Goal: Information Seeking & Learning: Learn about a topic

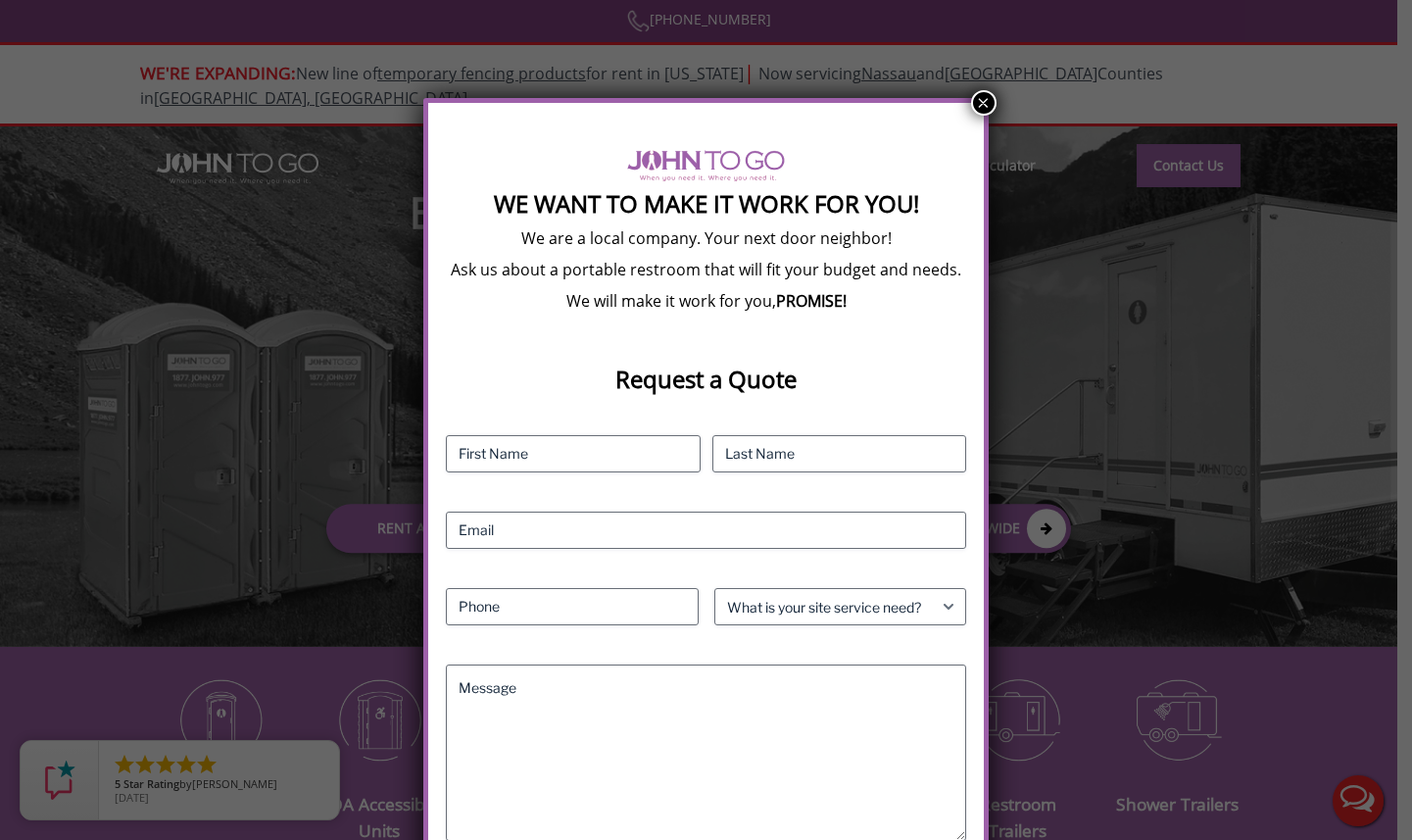
click at [988, 103] on button "×" at bounding box center [984, 103] width 26 height 26
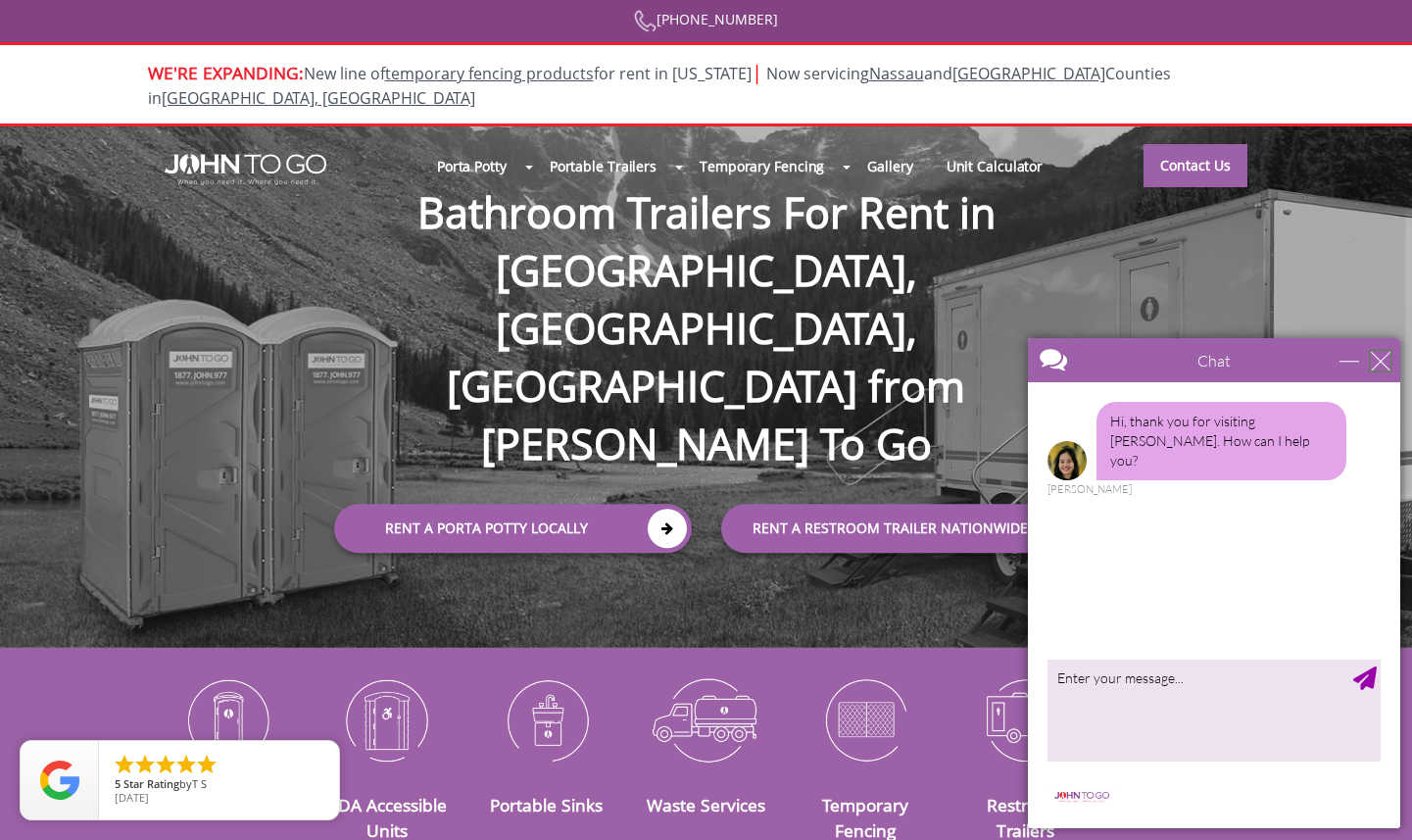
click at [1376, 360] on div "close" at bounding box center [1381, 361] width 20 height 20
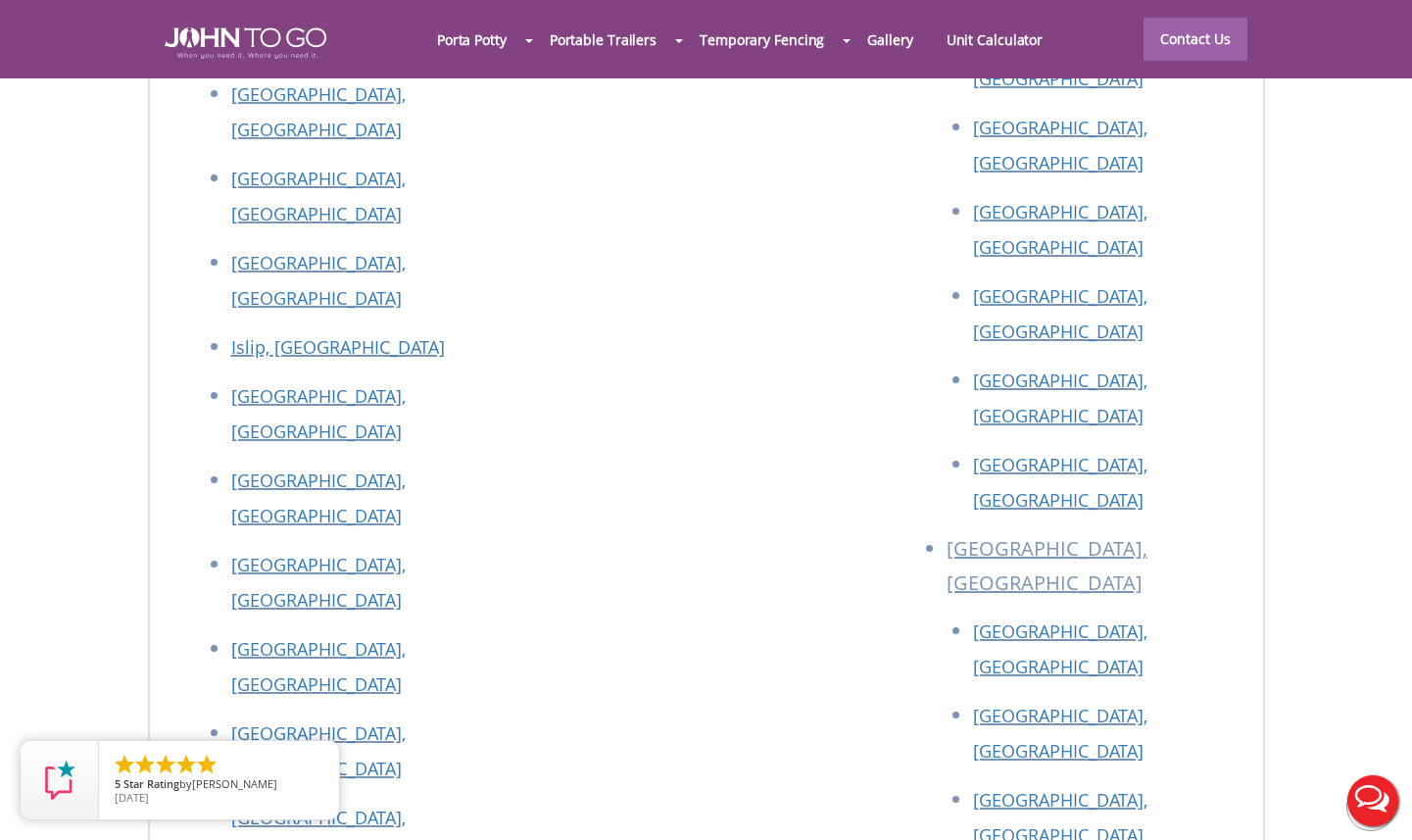
scroll to position [8790, 0]
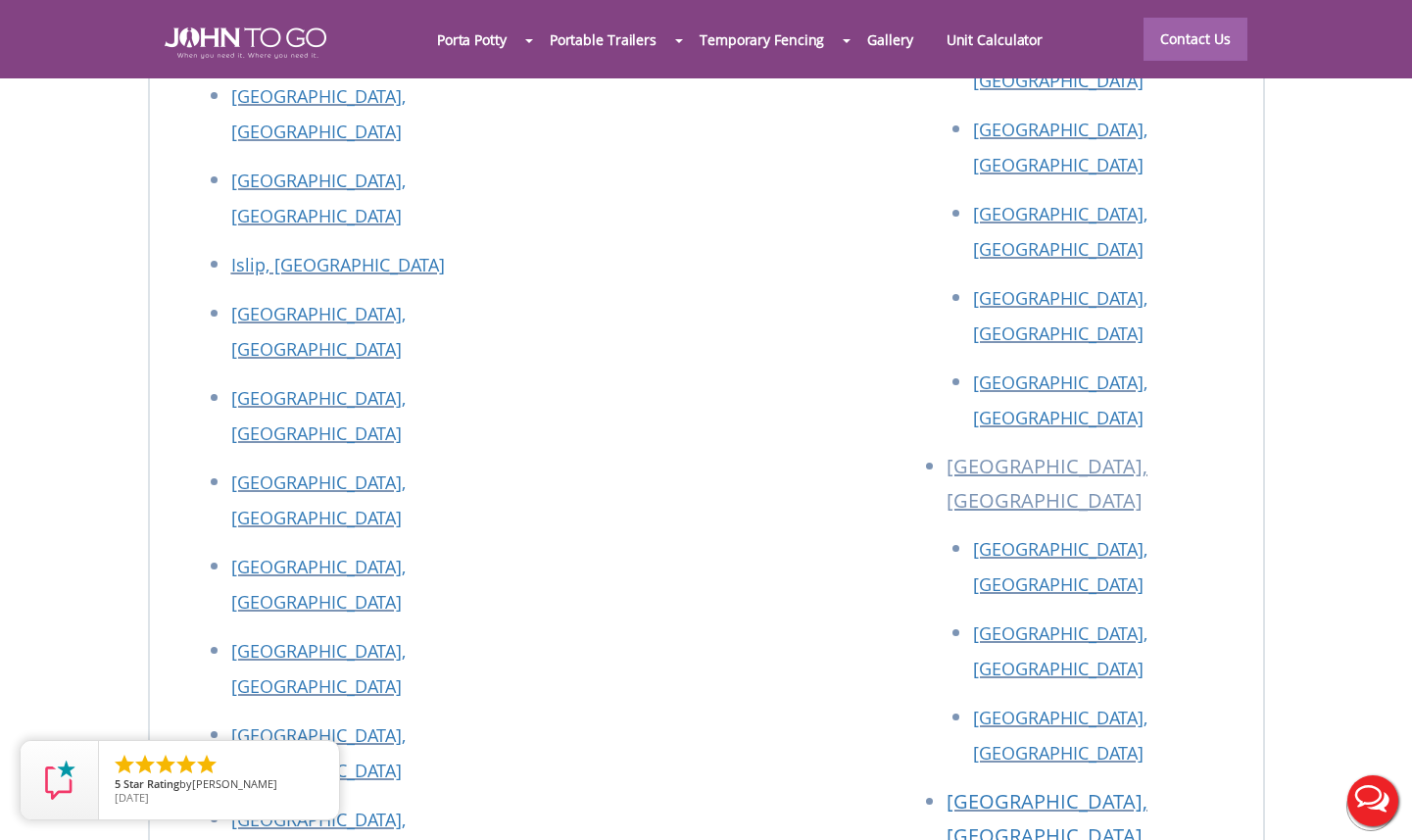
click at [746, 606] on div at bounding box center [706, 420] width 1412 height 840
click at [319, 760] on icon "close" at bounding box center [319, 760] width 20 height 20
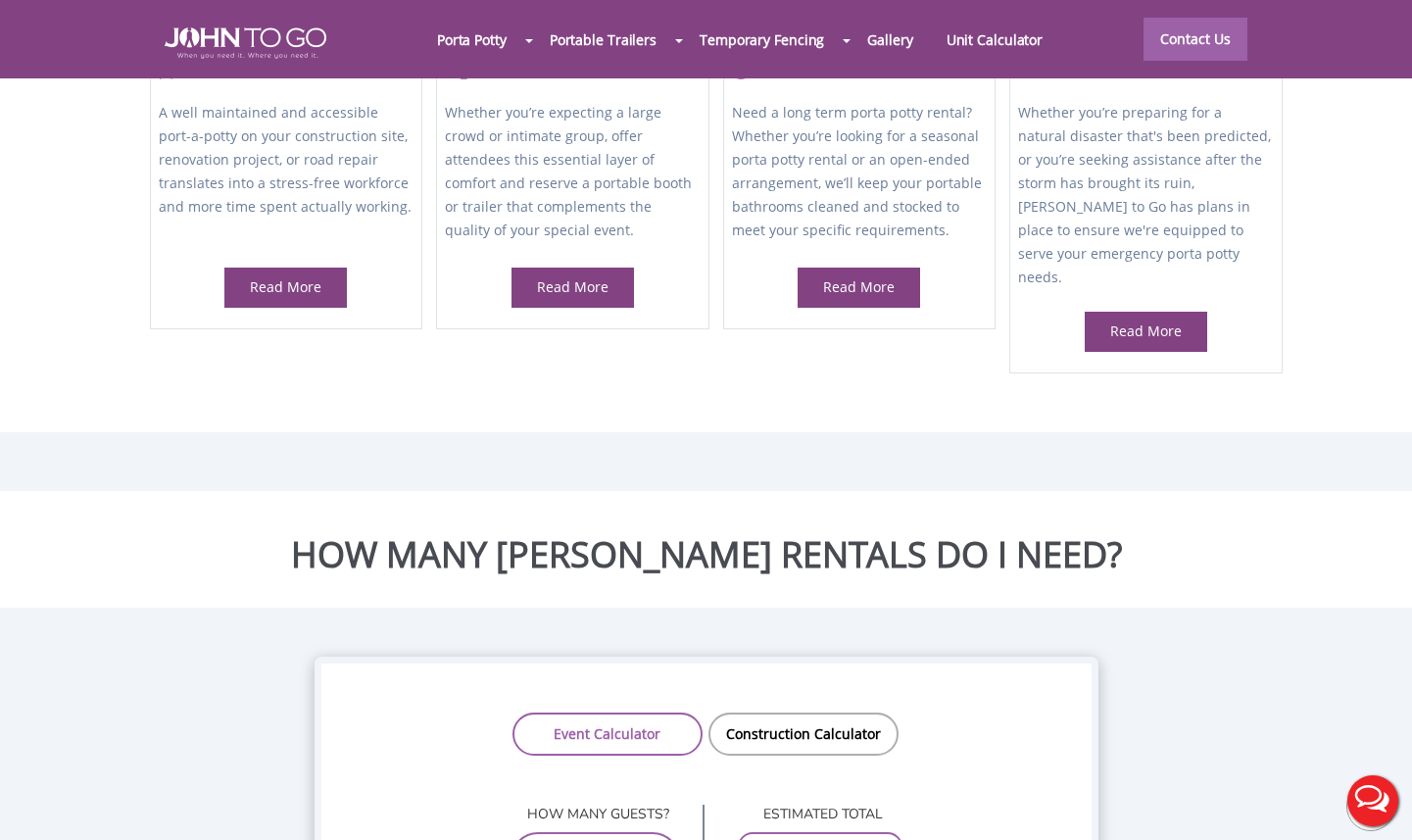
scroll to position [328, 0]
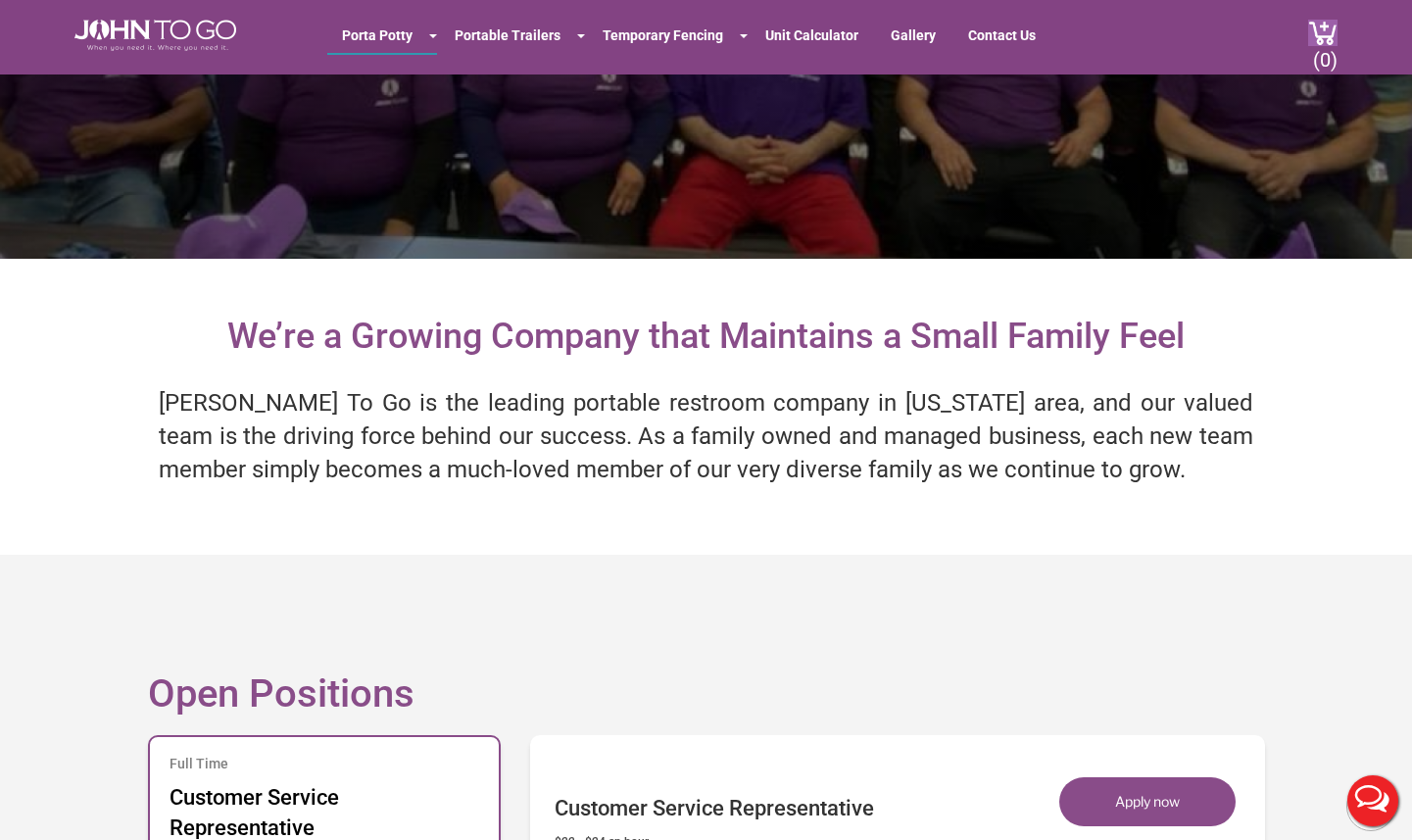
scroll to position [616, 0]
